Goal: Task Accomplishment & Management: Manage account settings

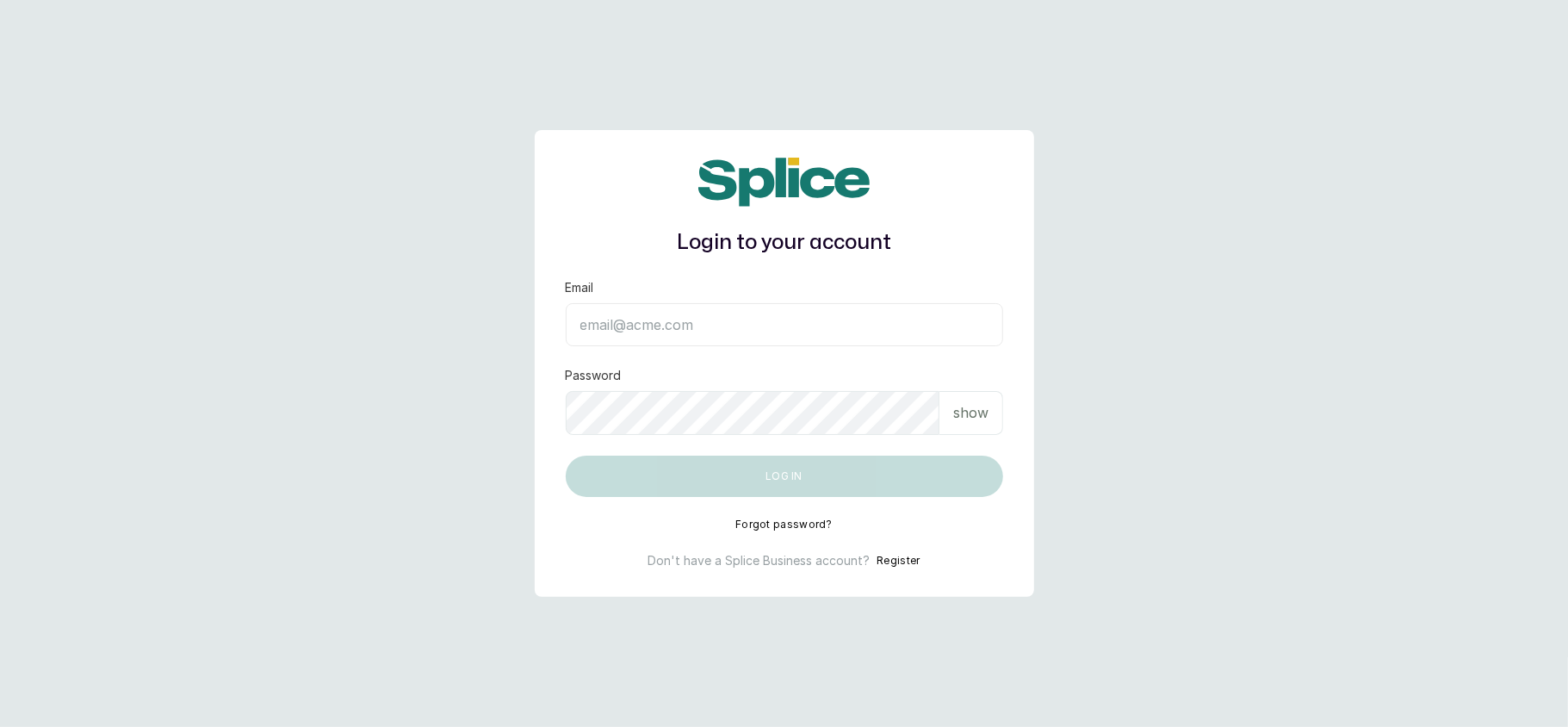
click at [788, 318] on input "Email" at bounding box center [784, 325] width 437 height 43
type input "[EMAIL_ADDRESS][DOMAIN_NAME]"
click at [990, 411] on div "show" at bounding box center [971, 413] width 64 height 44
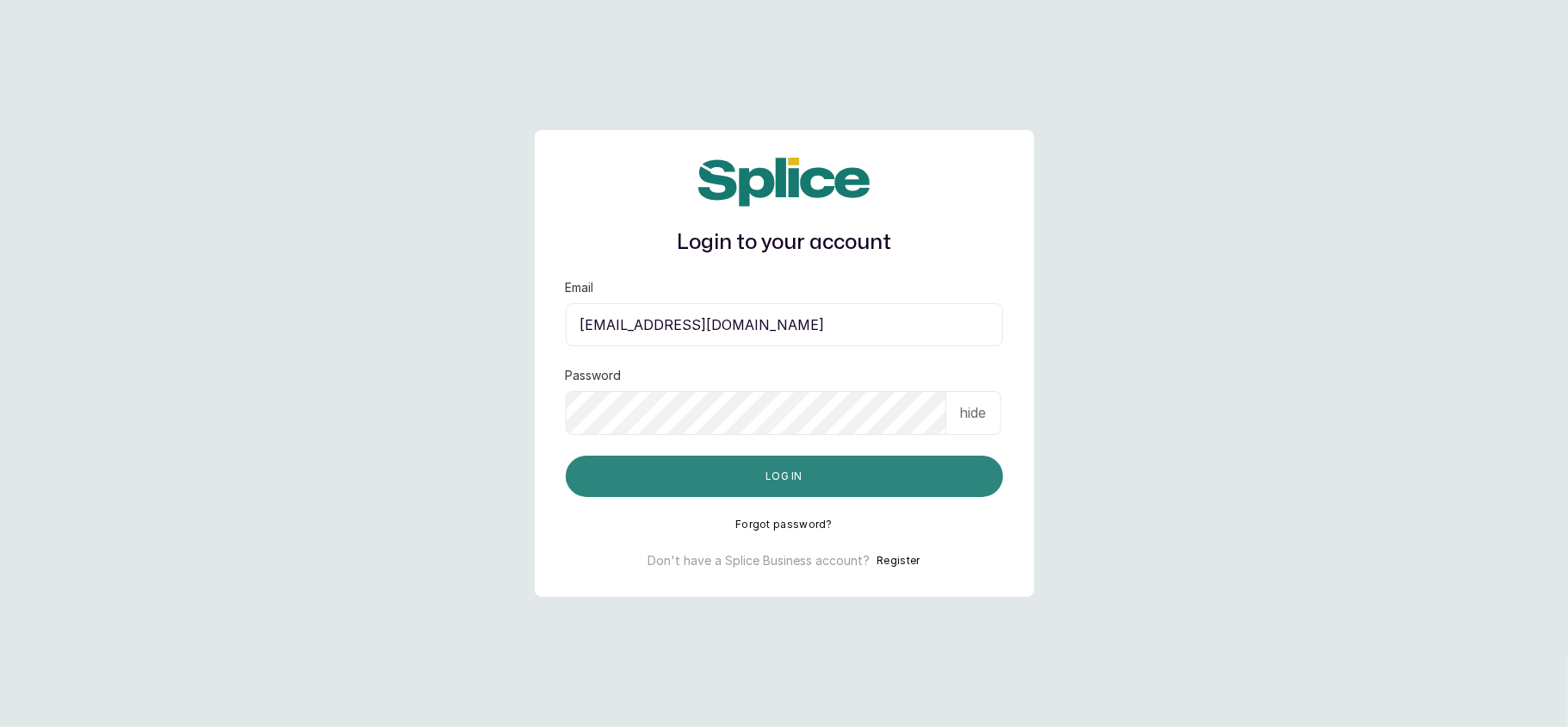
click at [858, 468] on button "Log in" at bounding box center [784, 476] width 437 height 42
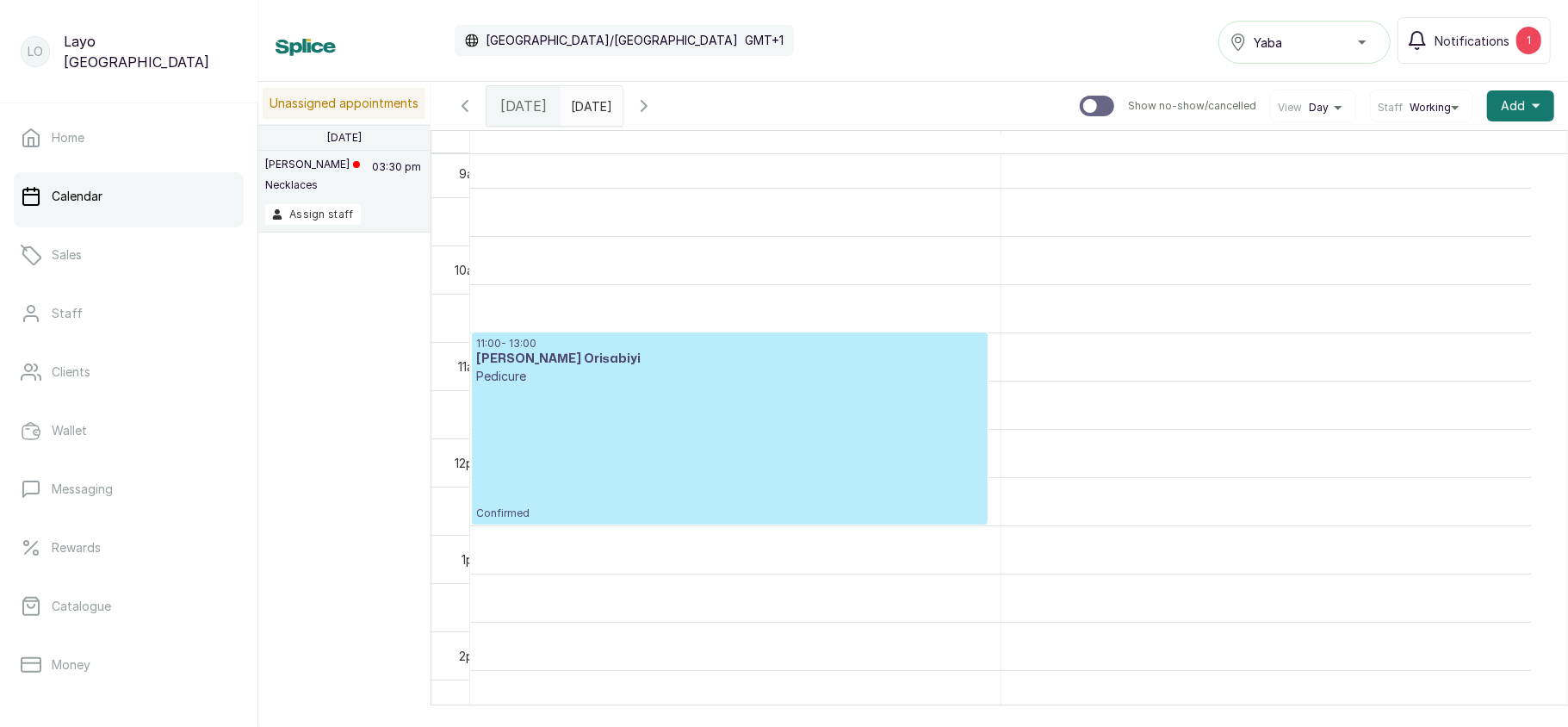
scroll to position [883, 0]
click at [94, 370] on link "Clients" at bounding box center [129, 372] width 230 height 48
